Goal: Task Accomplishment & Management: Manage account settings

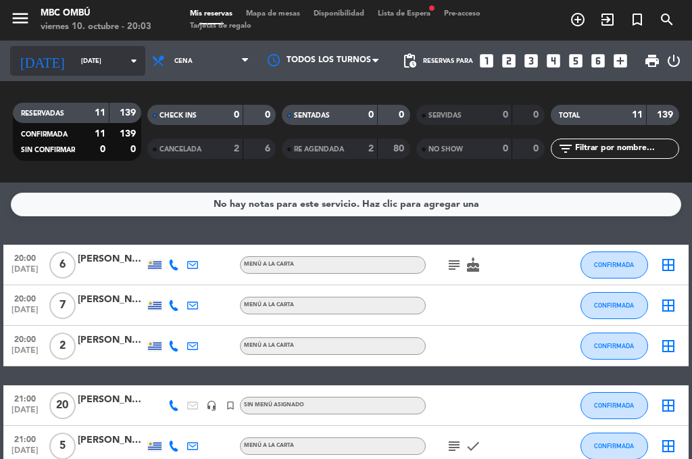
click at [77, 62] on input "[DATE]" at bounding box center [118, 61] width 89 height 21
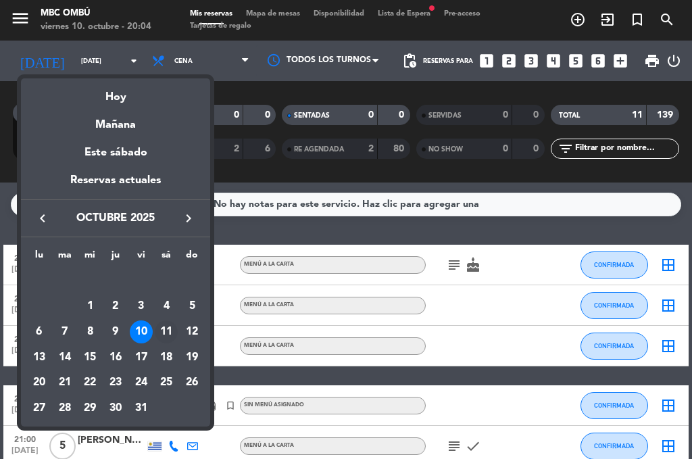
click at [174, 328] on div "11" at bounding box center [166, 331] width 23 height 23
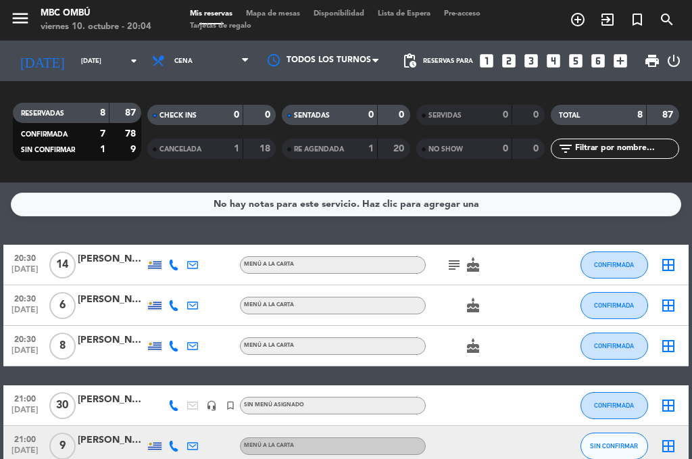
scroll to position [135, 0]
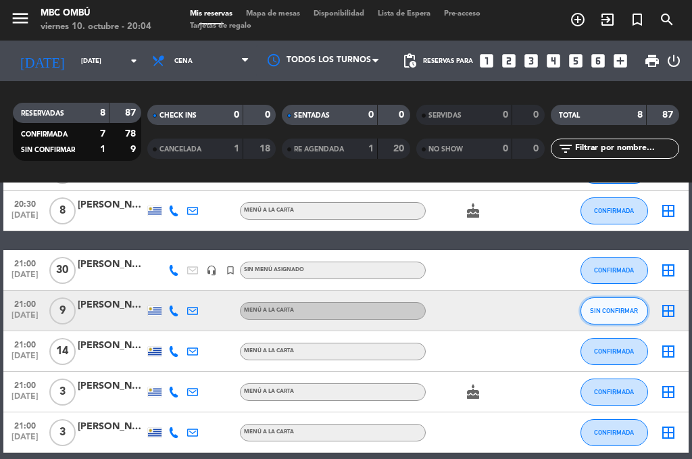
click at [622, 323] on button "SIN CONFIRMAR" at bounding box center [615, 310] width 68 height 27
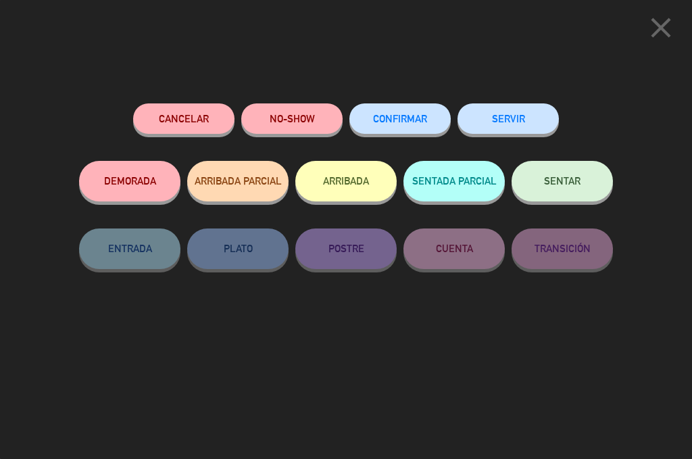
click at [401, 133] on button "CONFIRMAR" at bounding box center [399, 118] width 101 height 30
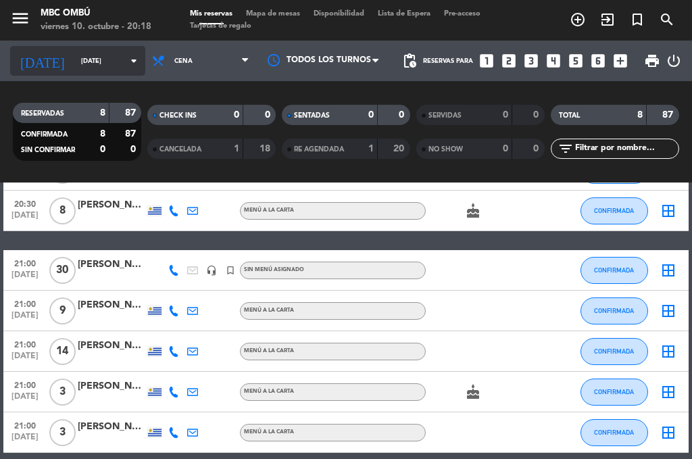
click at [84, 55] on input "[DATE]" at bounding box center [118, 61] width 89 height 21
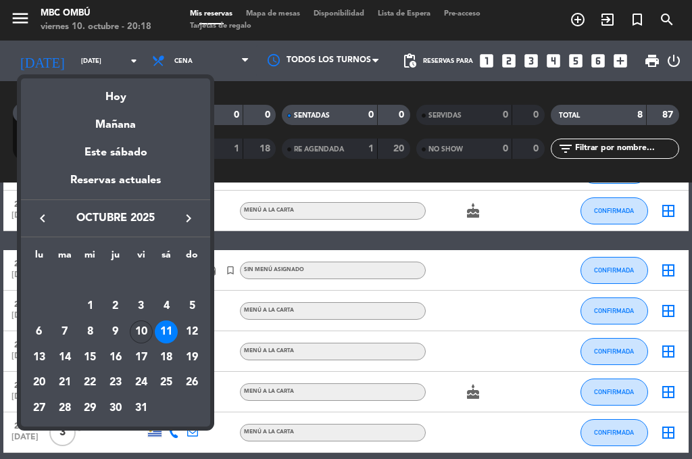
click at [139, 333] on div "10" at bounding box center [141, 331] width 23 height 23
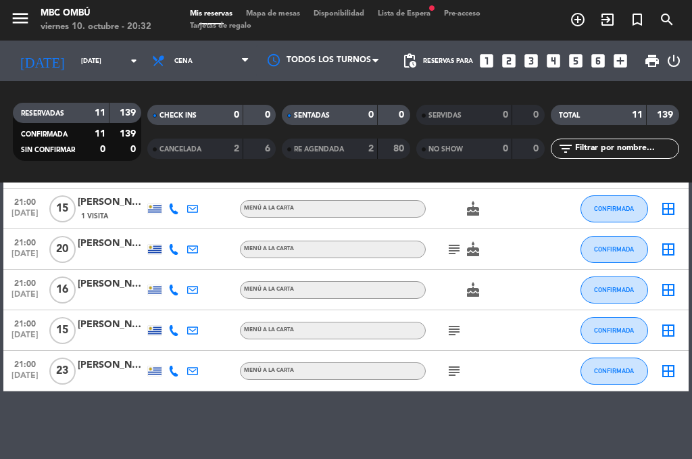
scroll to position [0, 0]
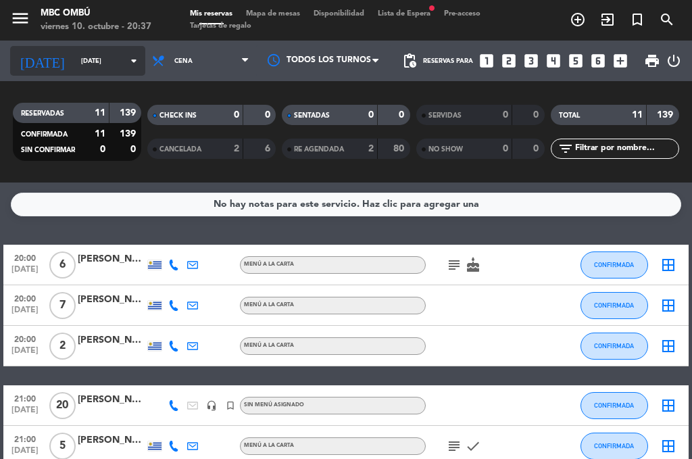
click at [74, 58] on input "[DATE]" at bounding box center [118, 61] width 89 height 21
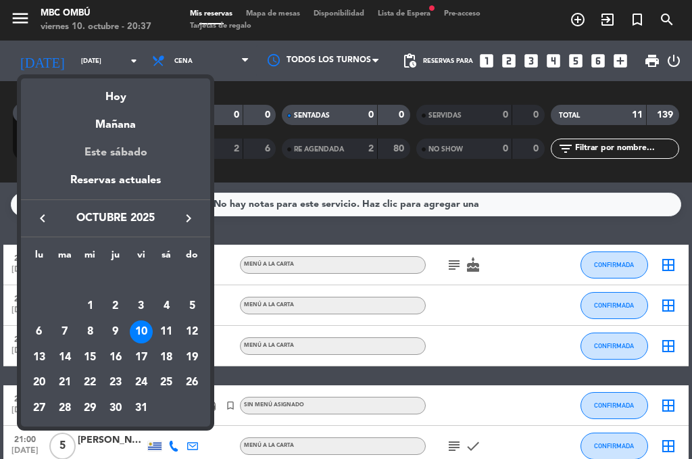
click at [114, 145] on div "Este sábado" at bounding box center [115, 153] width 189 height 38
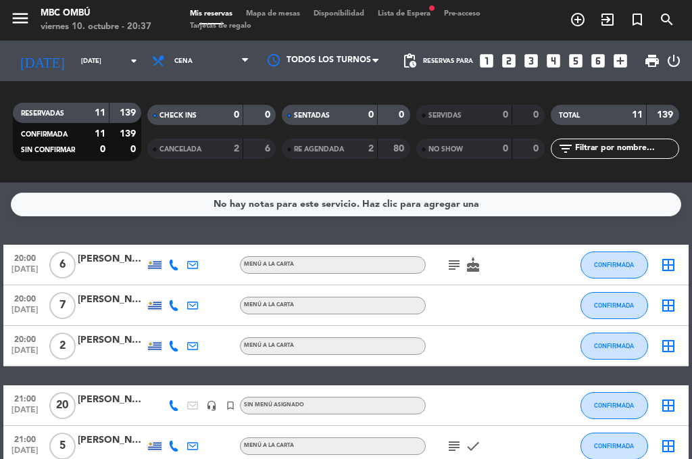
type input "[DATE]"
drag, startPoint x: 162, startPoint y: 354, endPoint x: 162, endPoint y: 346, distance: 8.1
click at [162, 346] on div at bounding box center [154, 346] width 19 height 40
click at [174, 299] on div at bounding box center [173, 305] width 19 height 40
click at [191, 248] on div at bounding box center [192, 265] width 19 height 40
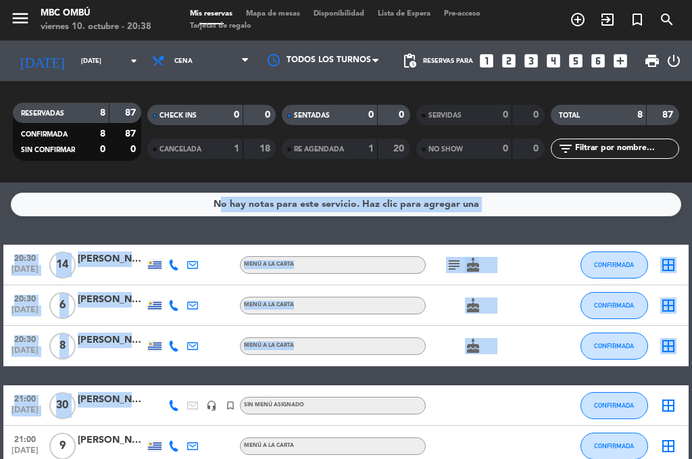
drag, startPoint x: 201, startPoint y: 367, endPoint x: 210, endPoint y: 212, distance: 155.7
click at [210, 212] on div "No hay notas para este servicio. Haz clic para agregar una 20:30 [DATE] [PERSON…" at bounding box center [346, 320] width 692 height 276
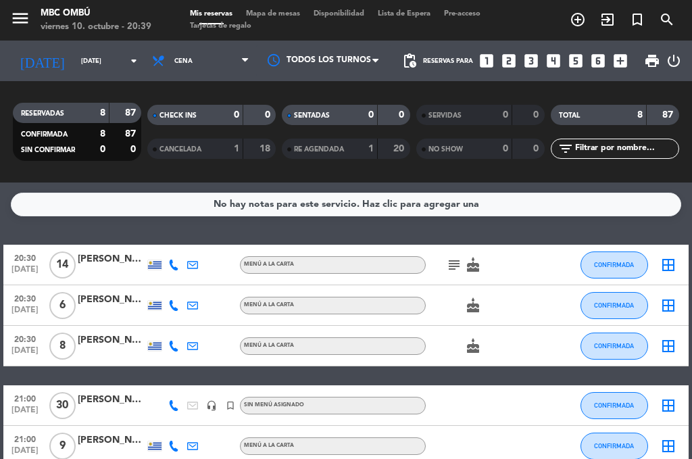
click at [544, 385] on div "20:30 [DATE] [PERSON_NAME] MENÚ A LA CARTA subject cake CONFIRMADA border_all 2…" at bounding box center [345, 416] width 685 height 343
